Goal: Task Accomplishment & Management: Use online tool/utility

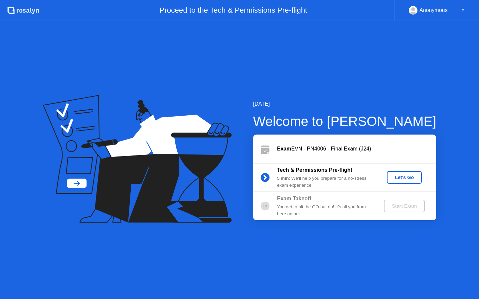
click at [412, 178] on div "Let's Go" at bounding box center [405, 177] width 30 height 5
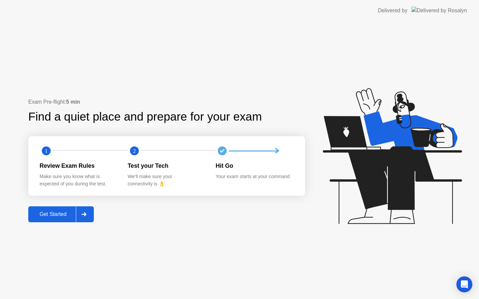
click at [85, 213] on icon at bounding box center [84, 215] width 5 height 4
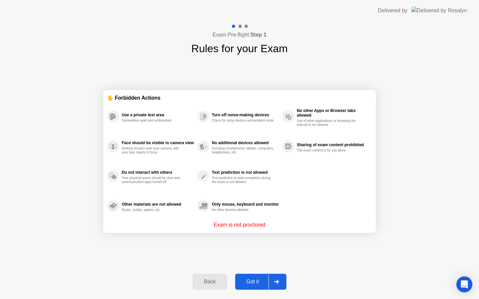
click at [273, 280] on div at bounding box center [276, 281] width 16 height 15
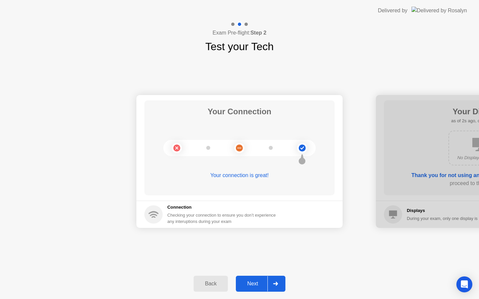
click at [275, 289] on div at bounding box center [275, 283] width 16 height 15
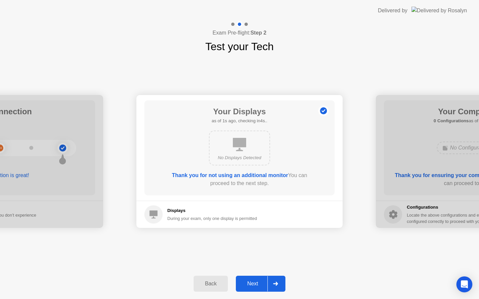
click at [275, 282] on icon at bounding box center [275, 284] width 5 height 4
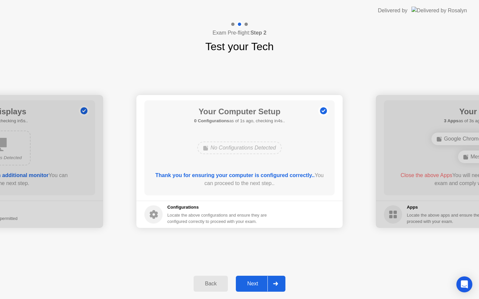
click at [275, 282] on icon at bounding box center [275, 284] width 5 height 4
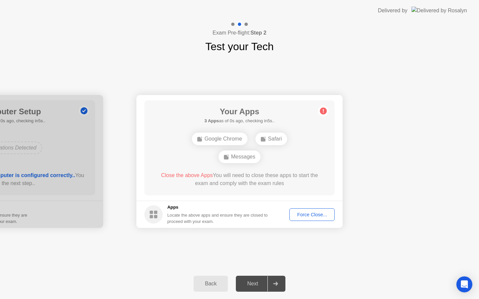
click at [275, 282] on icon at bounding box center [275, 284] width 5 height 4
click at [307, 216] on div "Force Close..." at bounding box center [312, 214] width 41 height 5
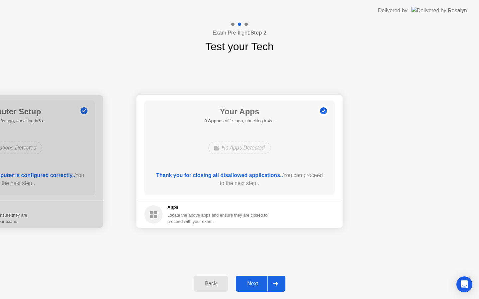
click at [275, 277] on div at bounding box center [275, 283] width 16 height 15
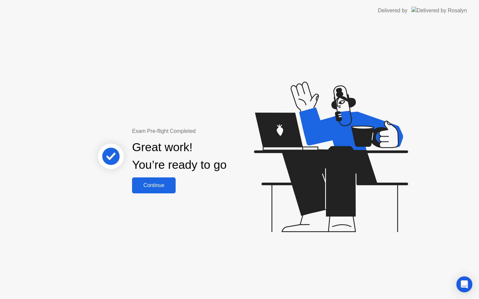
click at [166, 185] on div "Continue" at bounding box center [154, 186] width 40 height 6
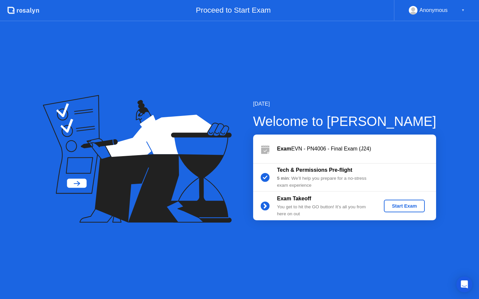
click at [408, 207] on div "Start Exam" at bounding box center [405, 206] width 36 height 5
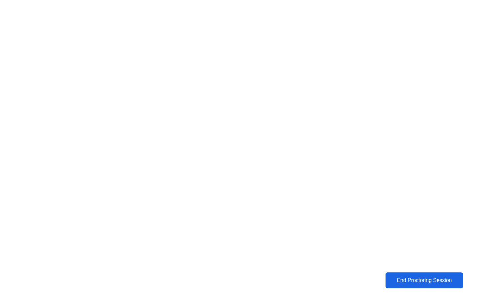
click at [437, 281] on div "End Proctoring Session" at bounding box center [424, 281] width 74 height 6
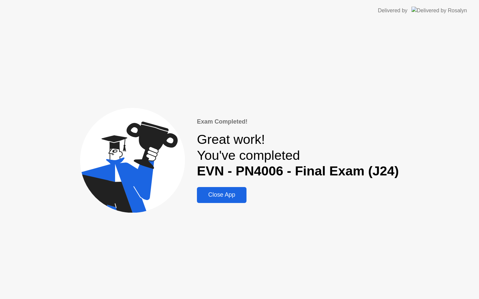
click at [243, 195] on div "Close App" at bounding box center [222, 195] width 46 height 7
